Goal: Communication & Community: Answer question/provide support

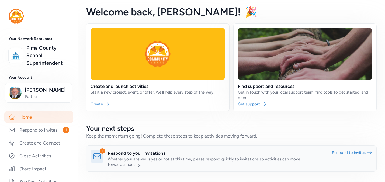
click at [127, 151] on link at bounding box center [231, 159] width 290 height 26
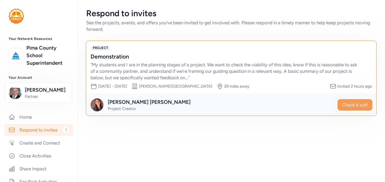
click at [348, 104] on span "Check it out!" at bounding box center [355, 105] width 26 height 6
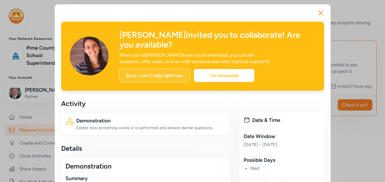
click at [162, 73] on div "Sorry, I can't help right now" at bounding box center [154, 75] width 71 height 13
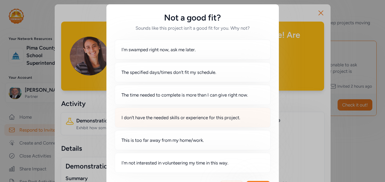
click at [179, 118] on span "I don't have the needed skills or experience for this project." at bounding box center [181, 117] width 119 height 6
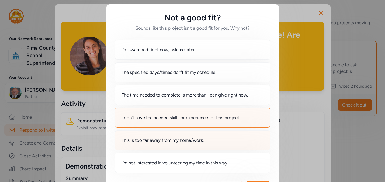
click at [183, 142] on span "This is too far away from my home/work." at bounding box center [163, 140] width 82 height 6
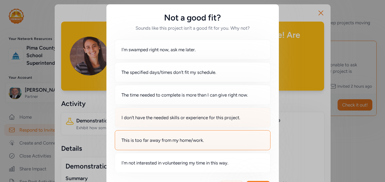
click at [199, 116] on span "I don't have the needed skills or experience for this project." at bounding box center [181, 117] width 119 height 6
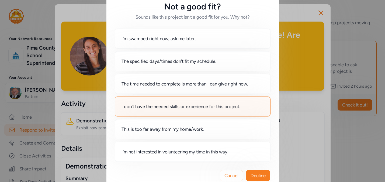
scroll to position [23, 0]
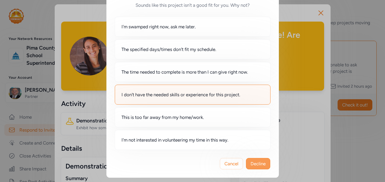
click at [255, 165] on span "Decline" at bounding box center [258, 163] width 15 height 6
